Goal: Check status: Check status

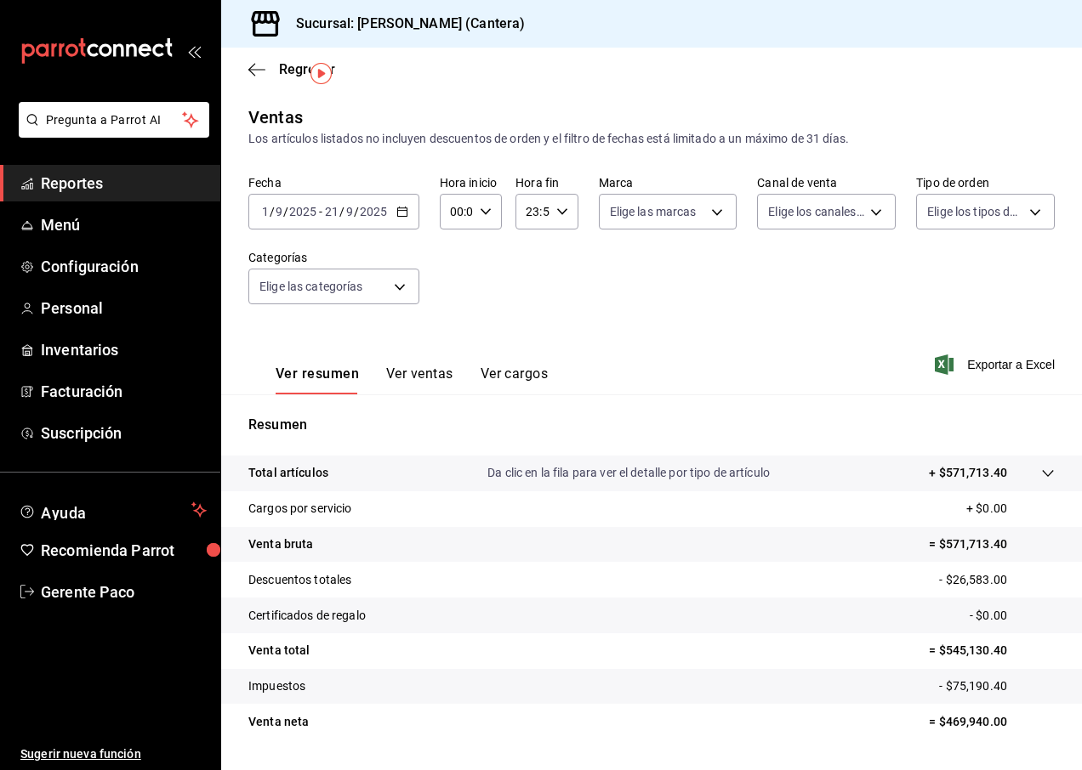
scroll to position [44, 0]
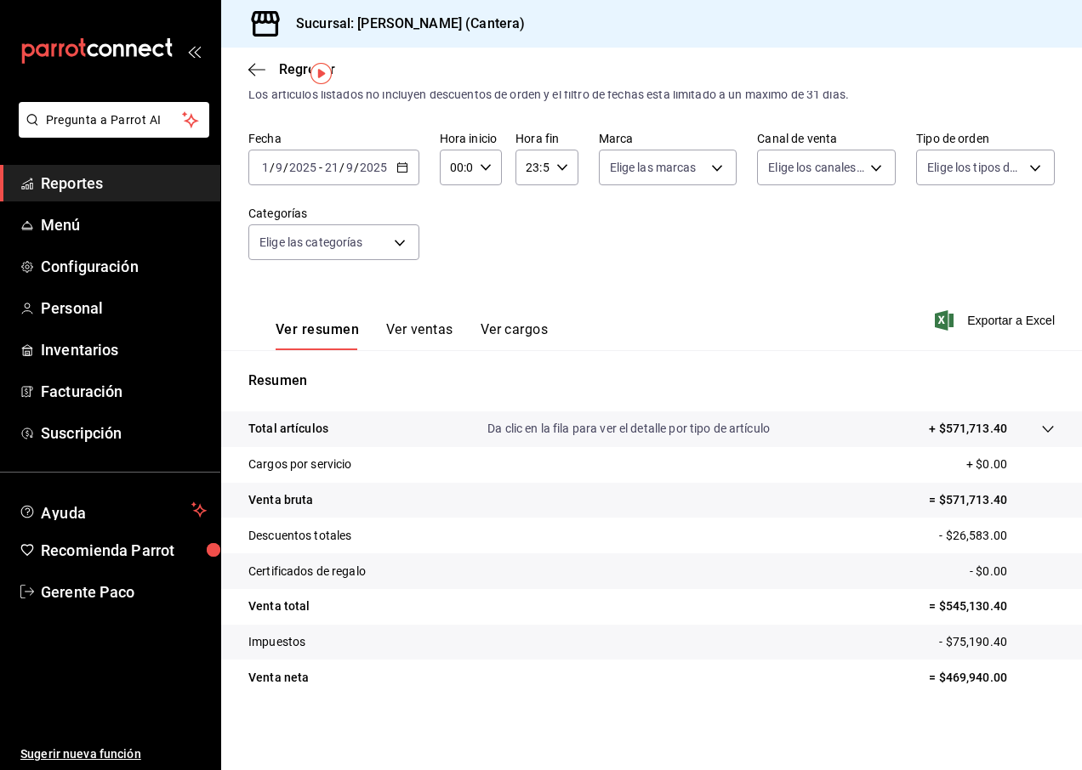
click at [366, 165] on input "2025" at bounding box center [373, 168] width 29 height 14
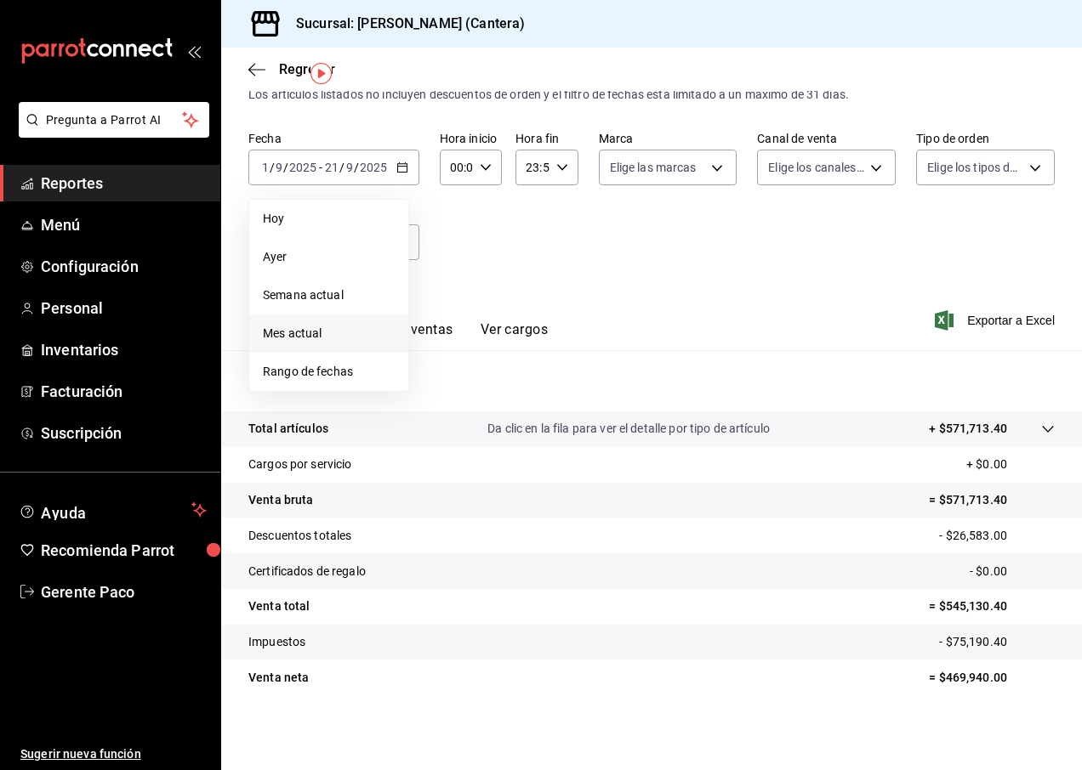
click at [315, 334] on span "Mes actual" at bounding box center [329, 334] width 132 height 18
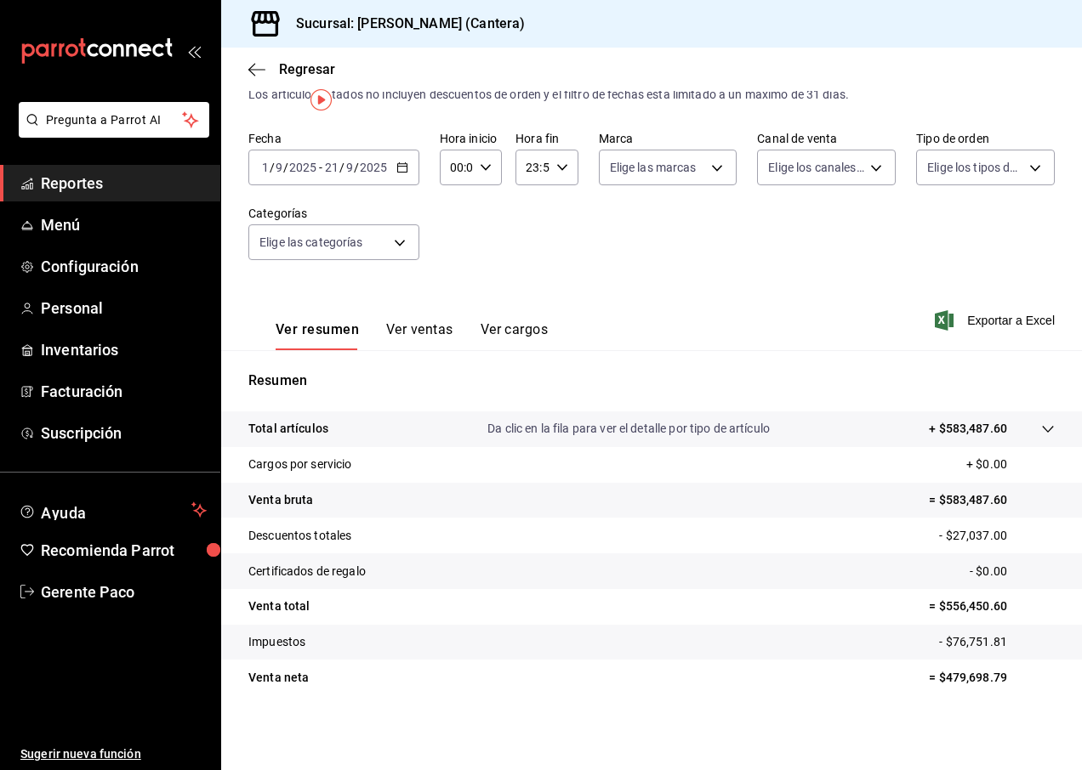
scroll to position [0, 0]
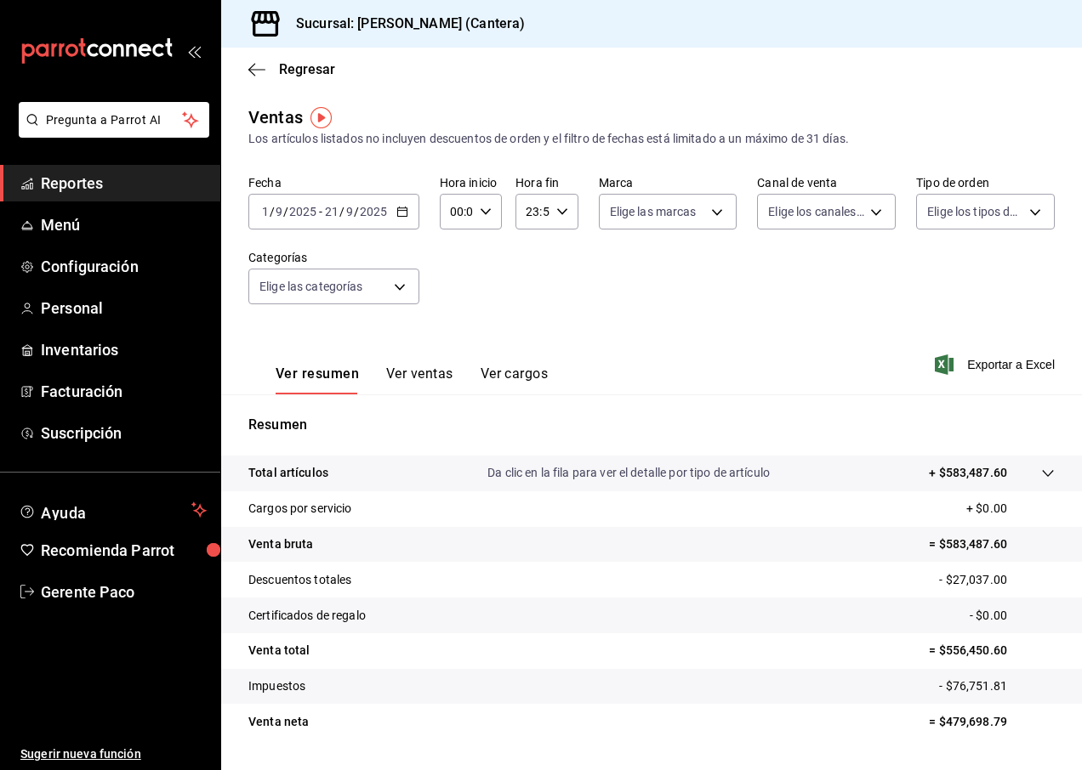
click at [354, 230] on div "Fecha [DATE] [DATE] - [DATE] [DATE] Hora inicio 00:00 Hora inicio Hora fin 23:5…" at bounding box center [651, 250] width 806 height 150
click at [308, 222] on div "[DATE] [DATE] - [DATE] [DATE]" at bounding box center [333, 212] width 171 height 36
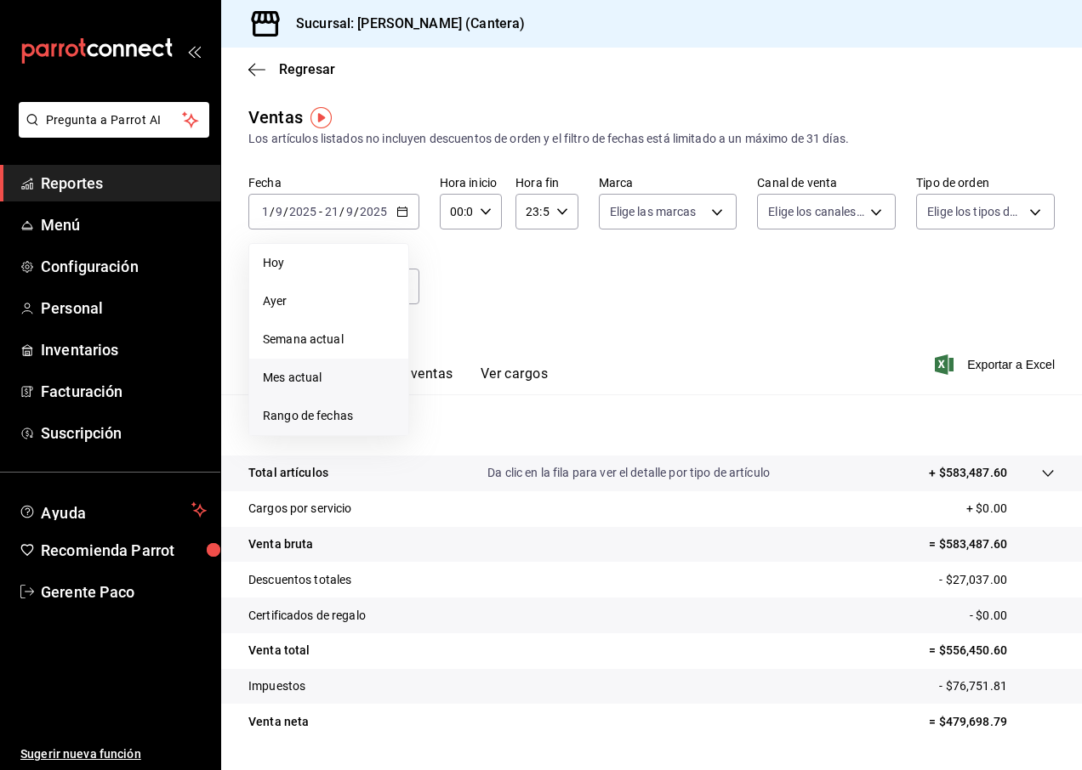
click at [318, 414] on span "Rango de fechas" at bounding box center [329, 416] width 132 height 18
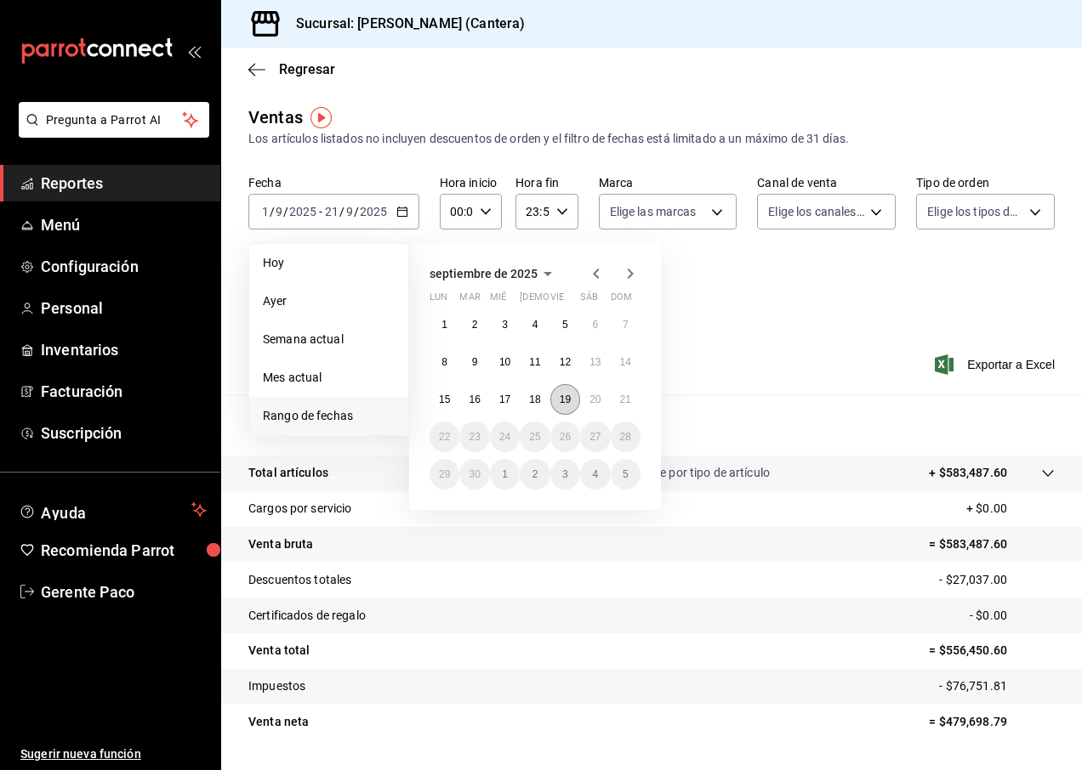
click at [570, 403] on abbr "19" at bounding box center [564, 400] width 11 height 12
click at [569, 403] on abbr "19" at bounding box center [564, 400] width 11 height 12
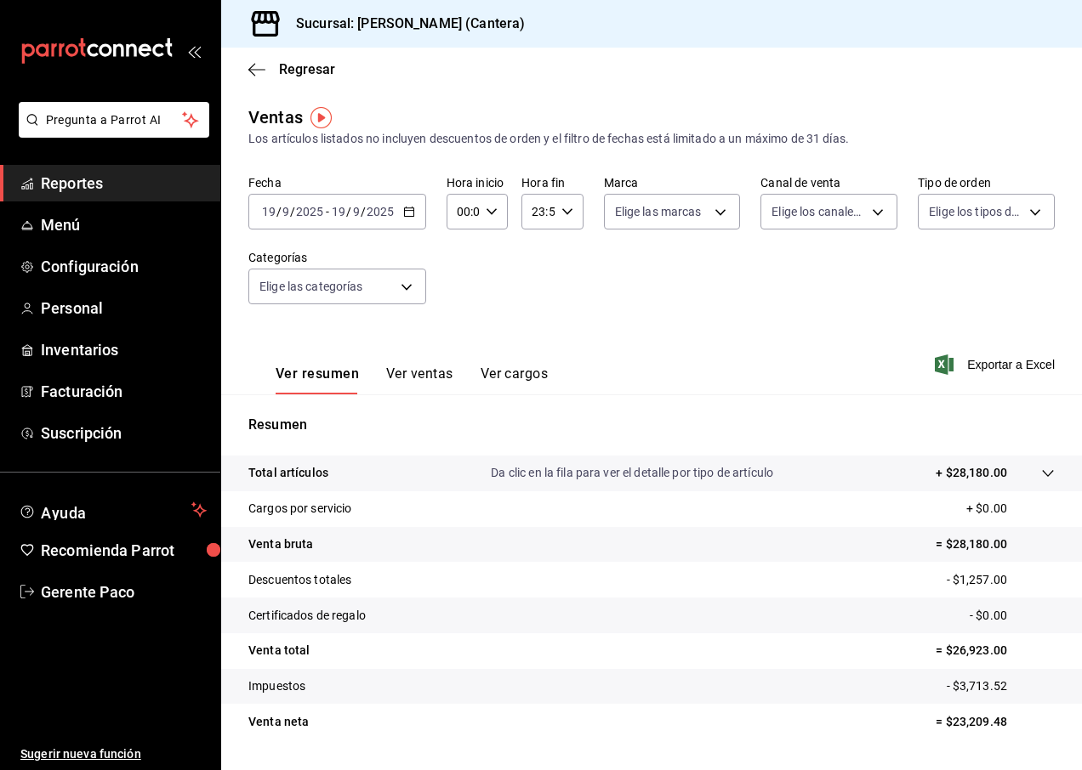
click at [385, 207] on input "2025" at bounding box center [380, 212] width 29 height 14
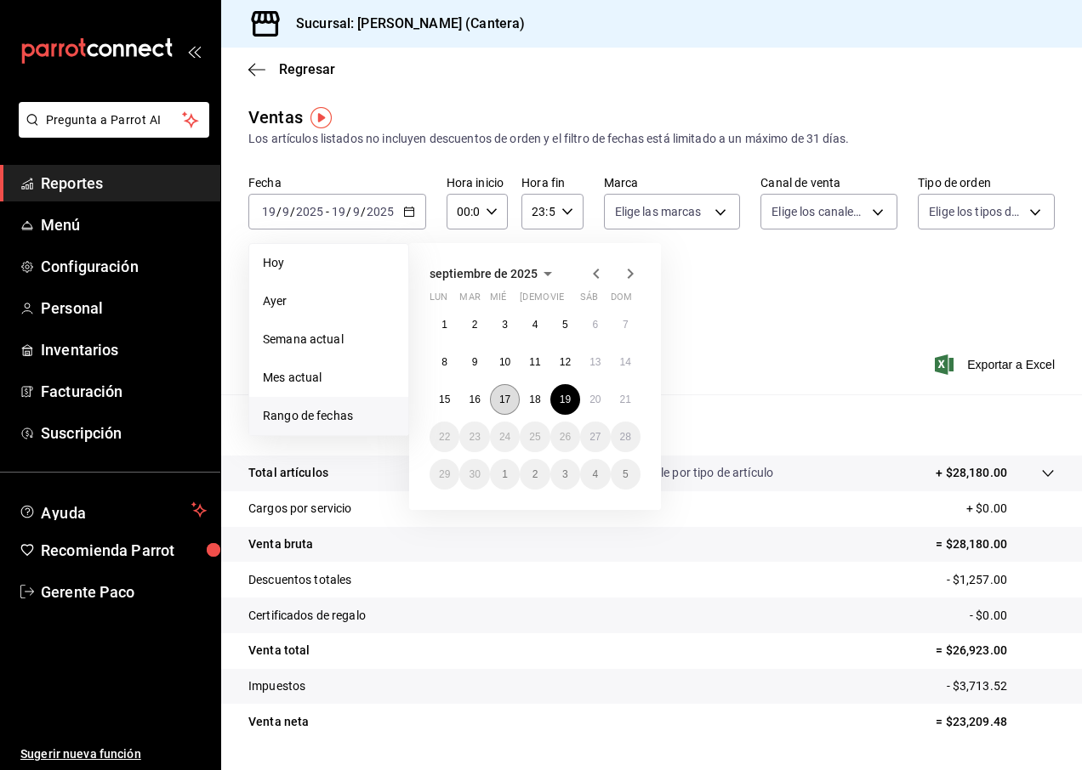
click at [502, 400] on abbr "17" at bounding box center [504, 400] width 11 height 12
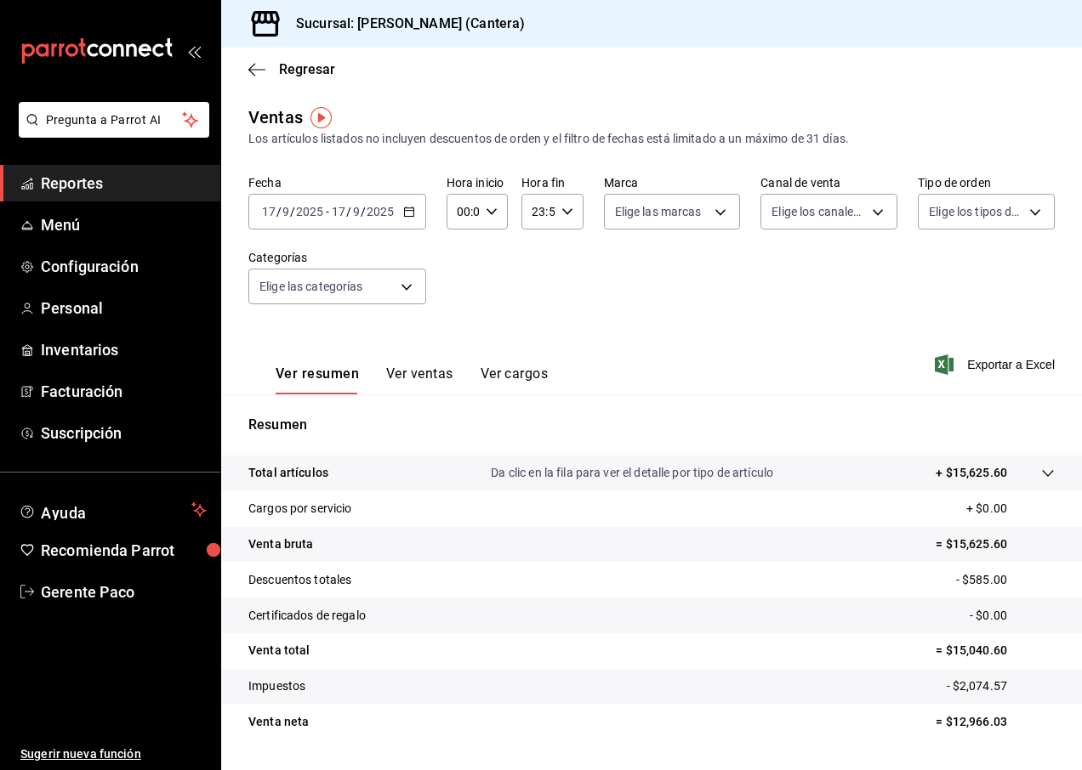
click at [391, 219] on input "2025" at bounding box center [380, 212] width 29 height 14
click at [355, 205] on input "9" at bounding box center [356, 212] width 9 height 14
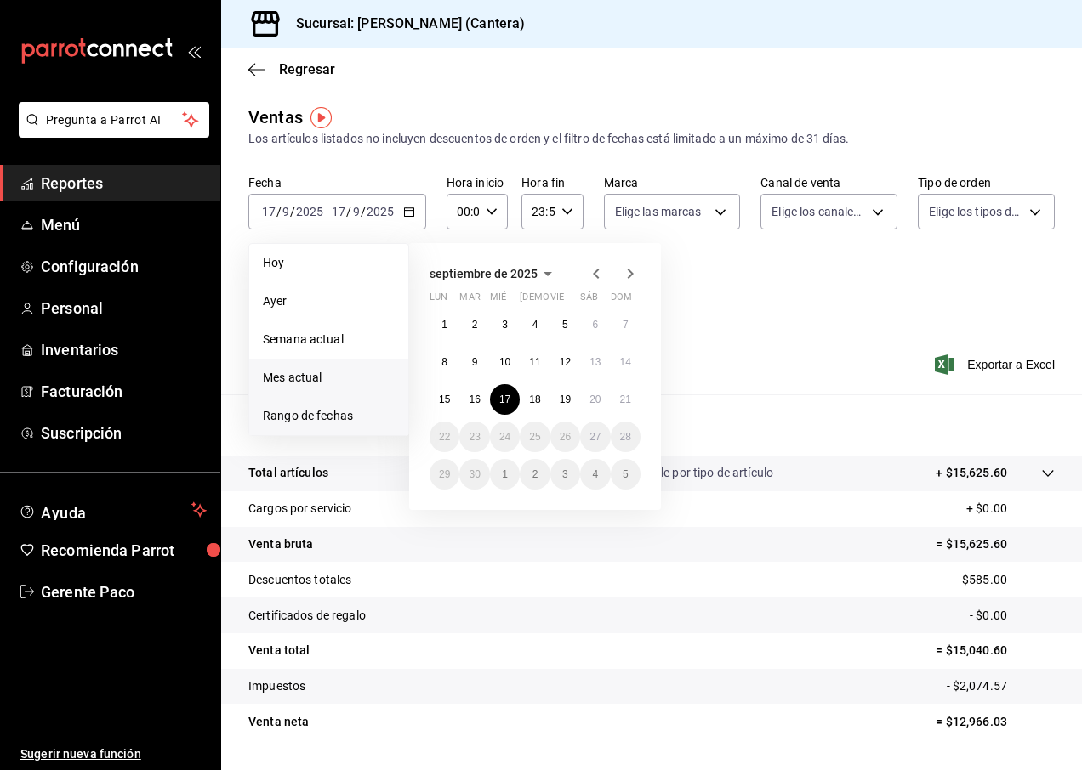
click at [328, 370] on span "Mes actual" at bounding box center [329, 378] width 132 height 18
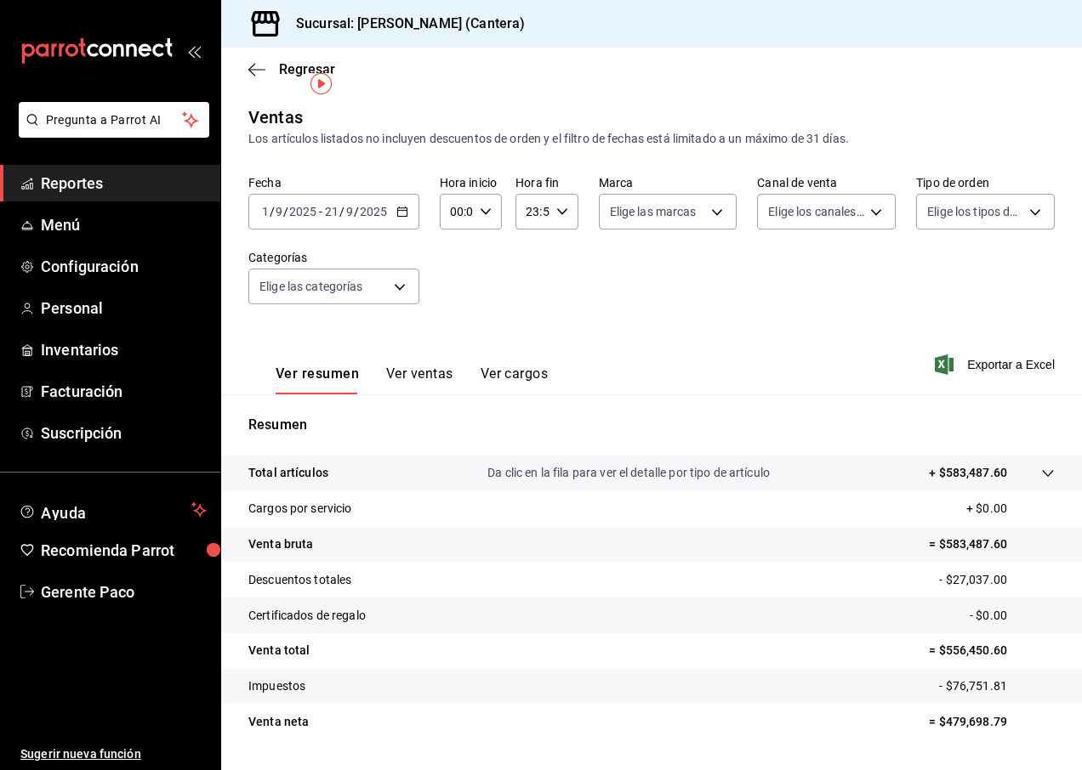
scroll to position [44, 0]
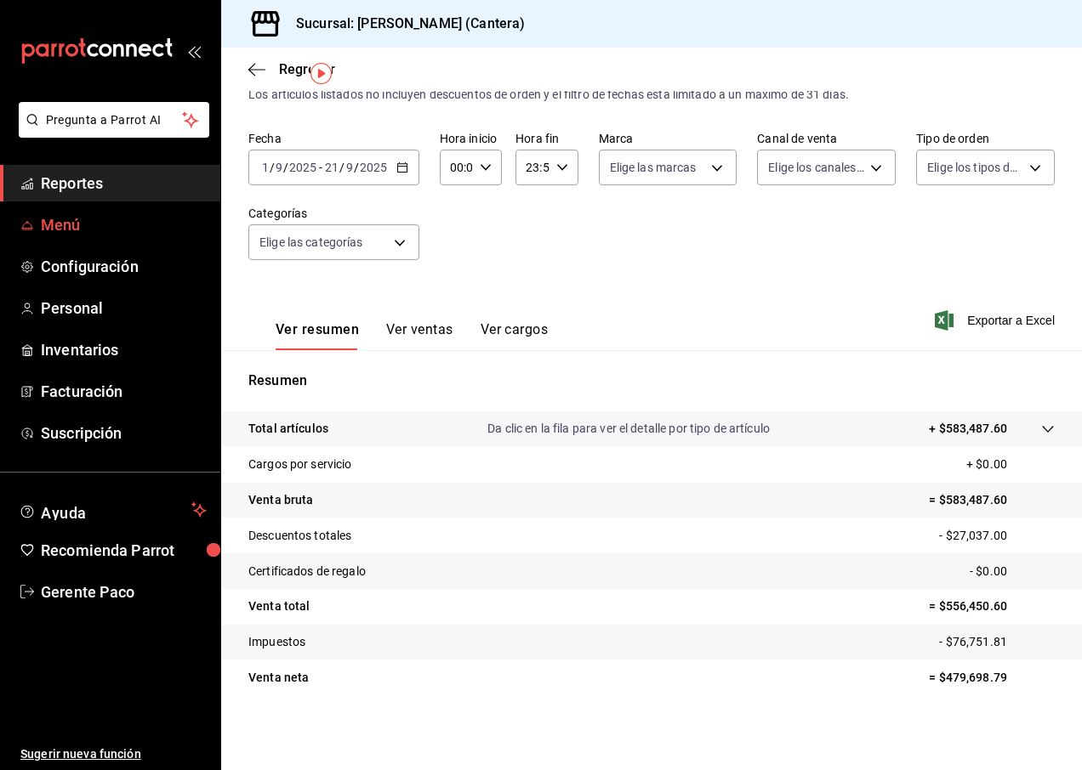
click at [75, 228] on span "Menú" at bounding box center [124, 224] width 166 height 23
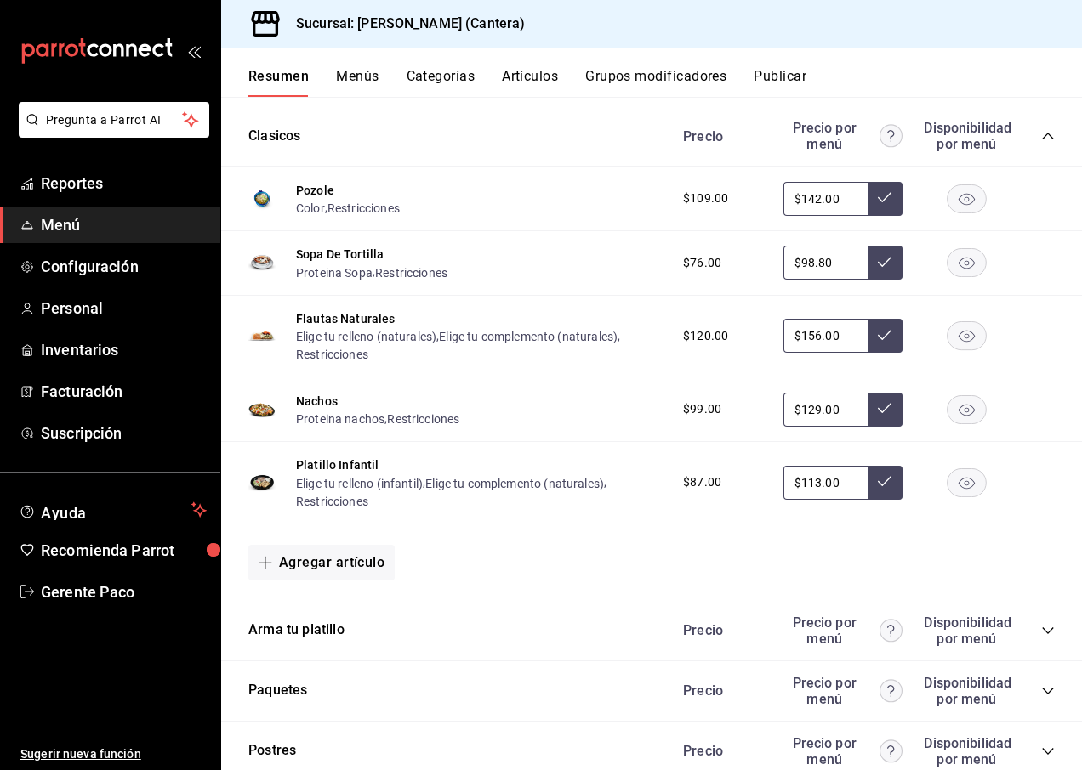
scroll to position [1020, 0]
